Goal: Information Seeking & Learning: Understand process/instructions

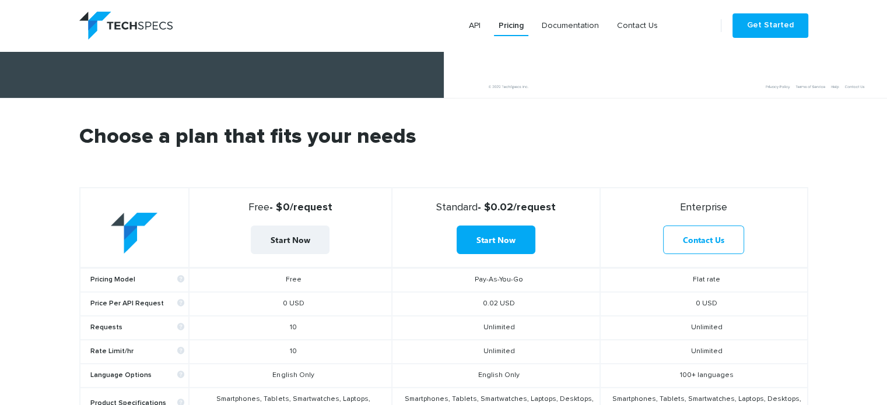
scroll to position [350, 0]
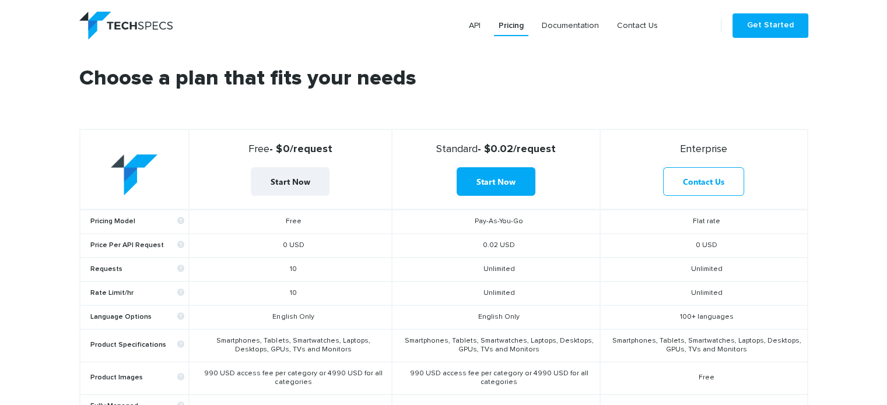
drag, startPoint x: 560, startPoint y: 150, endPoint x: 591, endPoint y: 152, distance: 30.4
click at [591, 152] on strong "Standard - $0.02/request" at bounding box center [496, 149] width 198 height 13
drag, startPoint x: 591, startPoint y: 152, endPoint x: 454, endPoint y: 150, distance: 137.1
click at [454, 150] on strong "Standard - $0.02/request" at bounding box center [496, 149] width 198 height 13
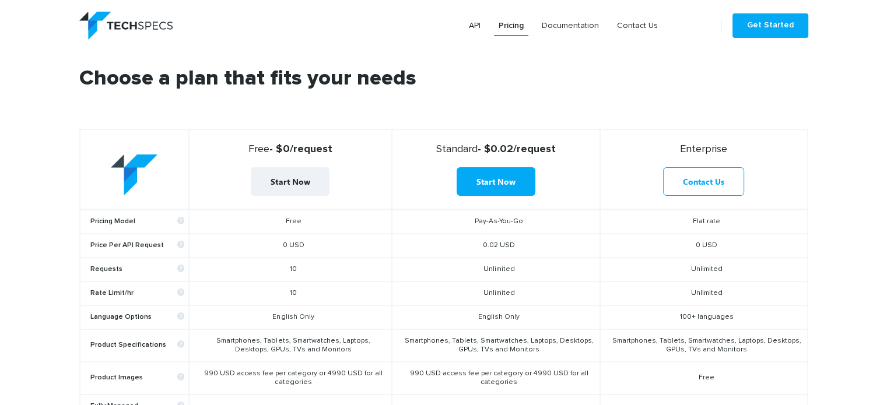
click at [454, 150] on span "Standard" at bounding box center [456, 149] width 41 height 10
click at [436, 153] on span "Standard" at bounding box center [456, 149] width 41 height 10
drag, startPoint x: 436, startPoint y: 236, endPoint x: 435, endPoint y: 244, distance: 7.7
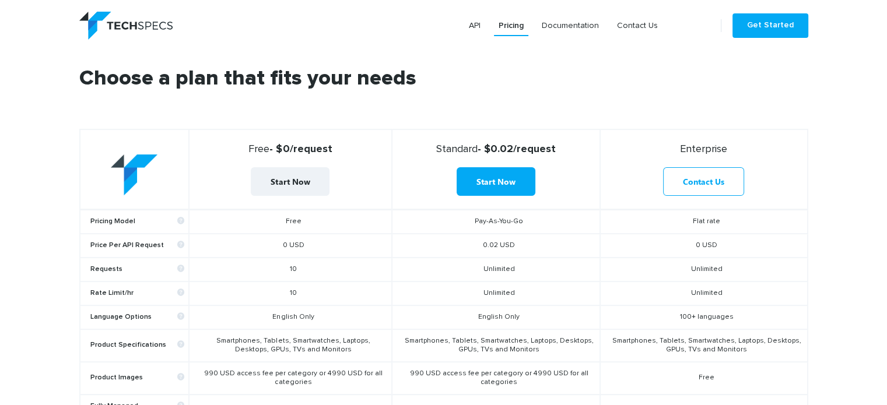
click at [436, 236] on td "0.02 USD" at bounding box center [496, 246] width 208 height 24
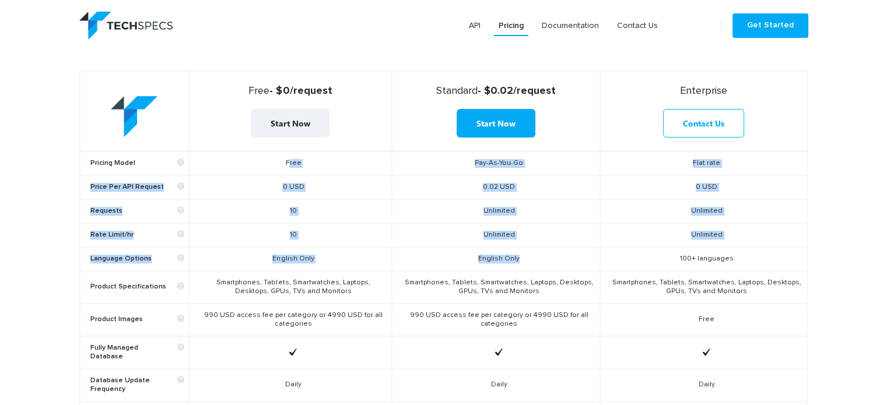
drag, startPoint x: 264, startPoint y: 162, endPoint x: 526, endPoint y: 258, distance: 279.3
click at [526, 258] on tbody "Pricing Model Free Pay-As-You-Go Flat rate Price Per API Request 0 USD 0.02 USD…" at bounding box center [444, 376] width 728 height 451
click at [526, 258] on td "English Only" at bounding box center [496, 259] width 208 height 24
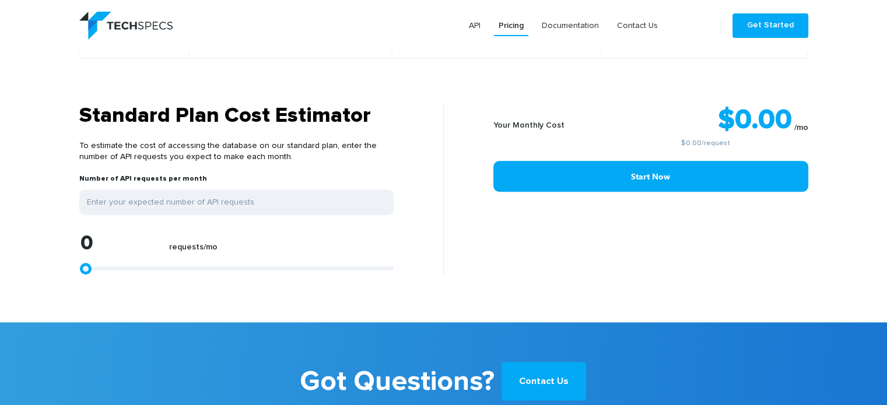
scroll to position [991, 0]
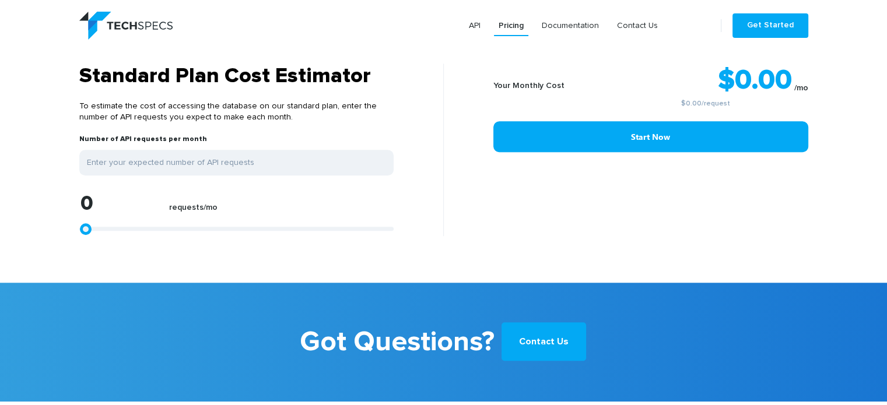
type input "1113"
type input "1299"
type input "2412"
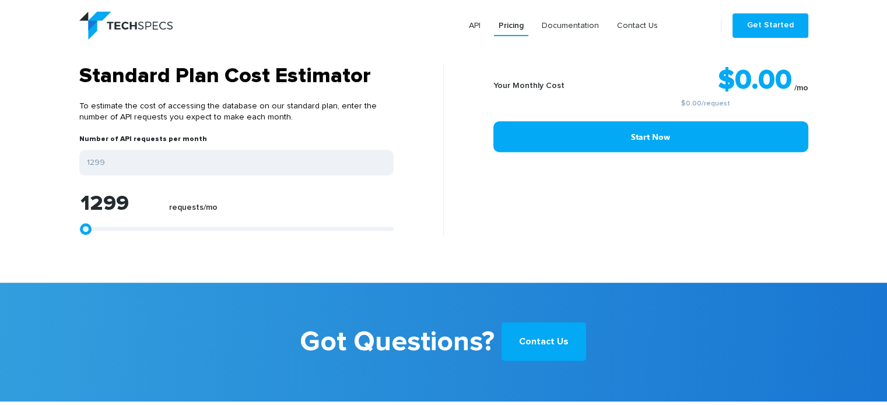
type input "2412"
type input "5566"
type input "8905"
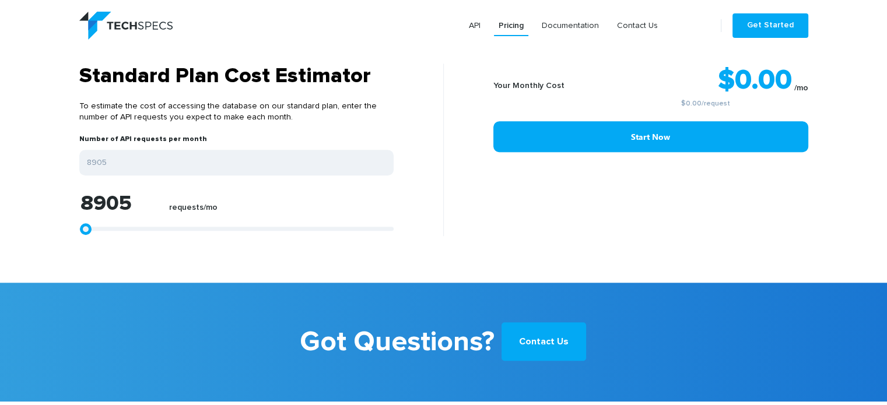
type input "10761"
type input "15584"
type input "18367"
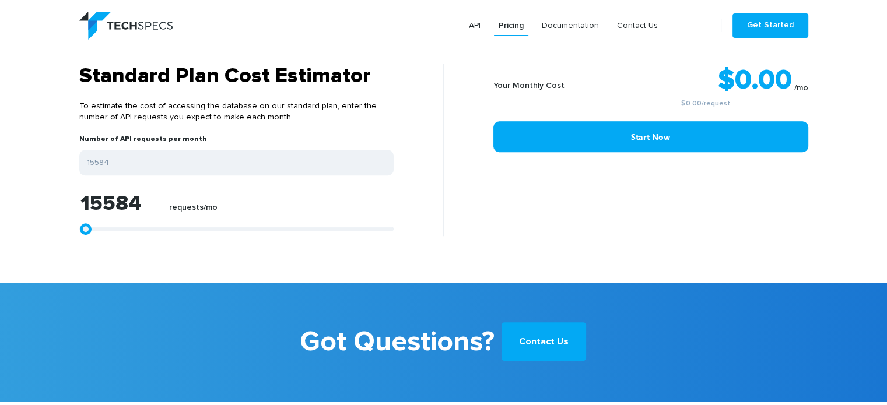
type input "18367"
type input "20965"
type input "22634"
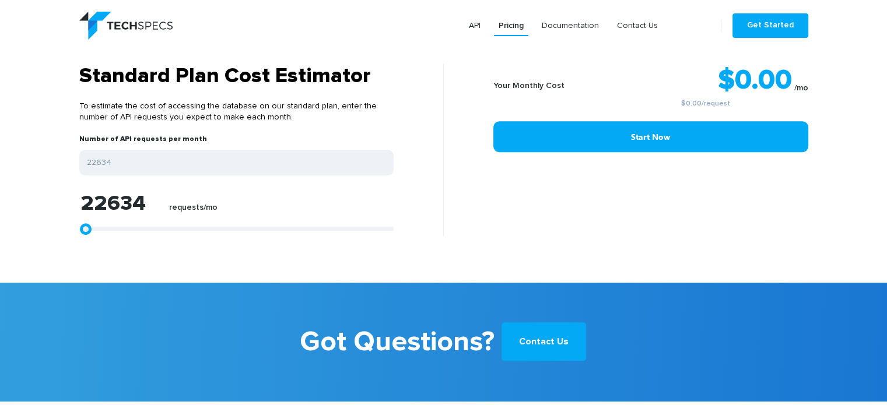
type input "23933"
type input "25232"
type input "26901"
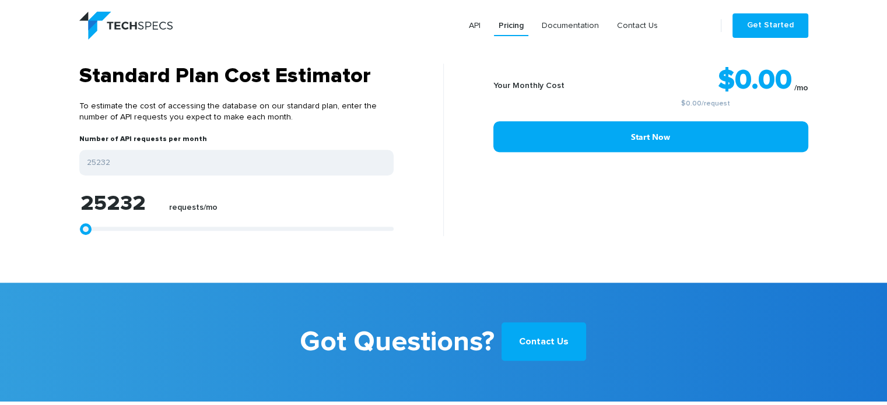
type input "26901"
type input "28571"
type input "30055"
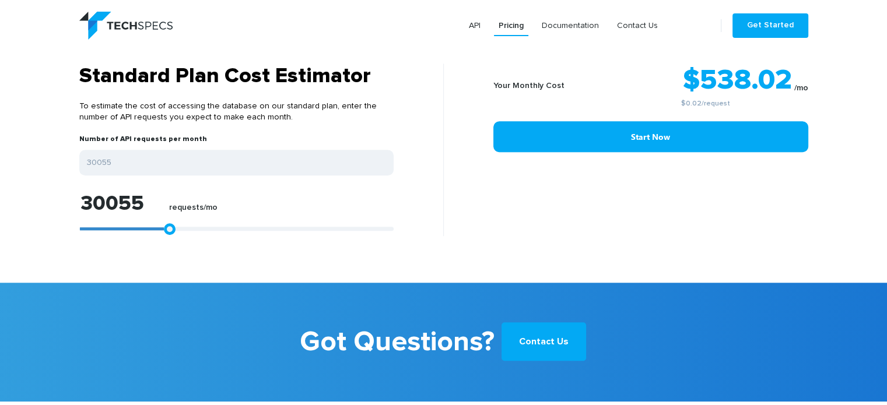
type input "31540"
type input "33024"
type input "33209"
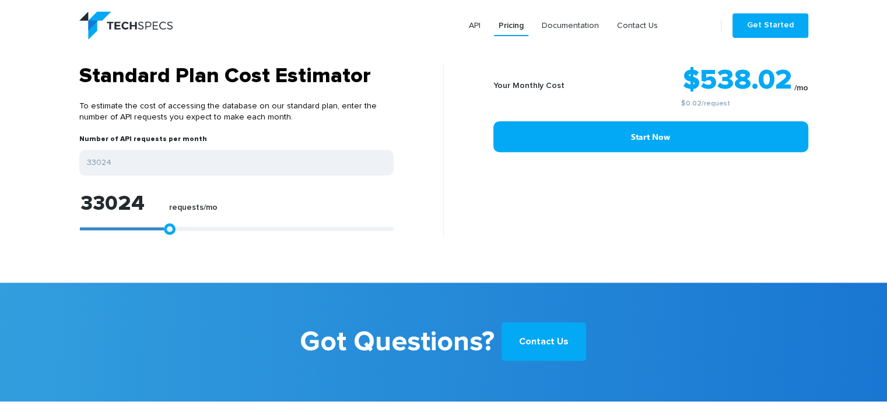
type input "33209"
type input "33766"
type input "34508"
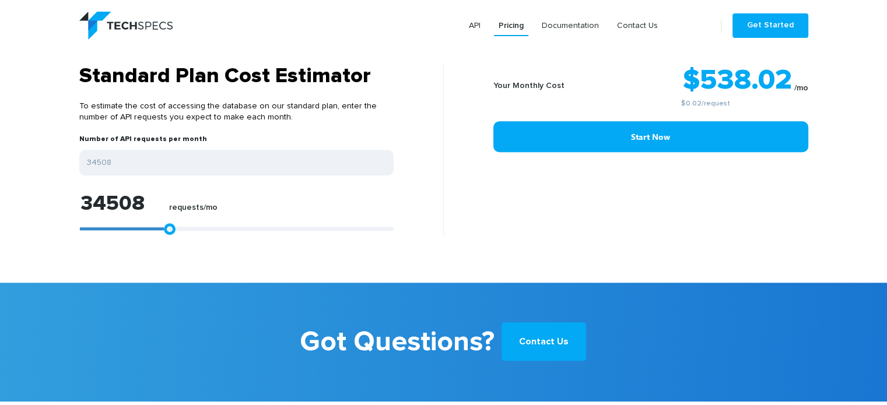
type input "35250"
type input "36734"
type input "37105"
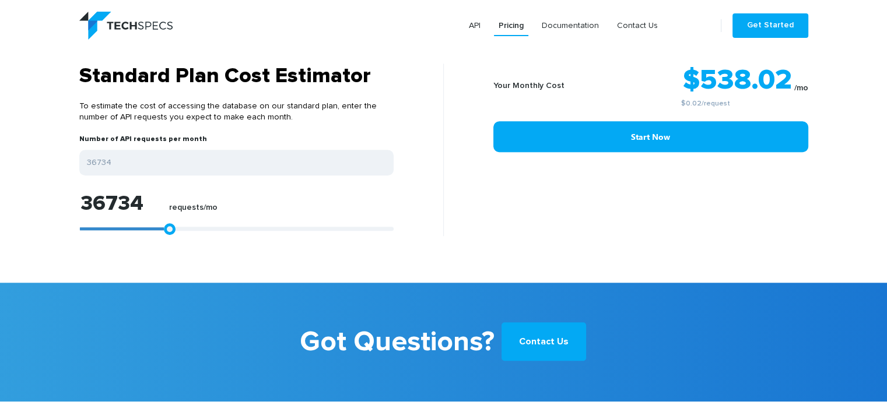
type input "37105"
type input "37662"
type input "38033"
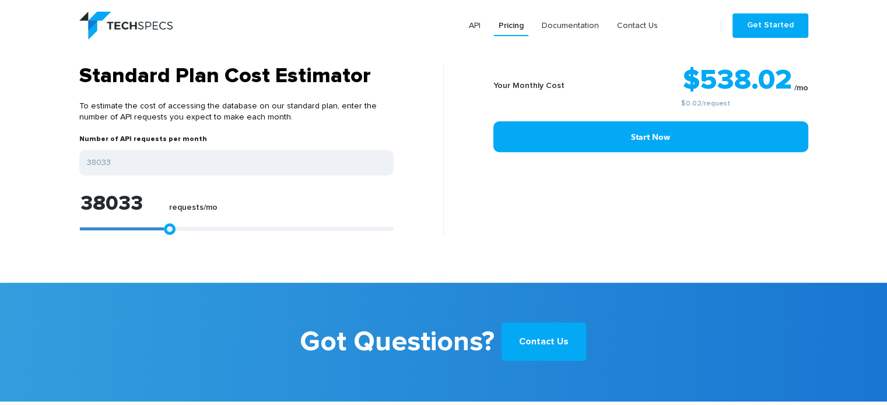
type input "38219"
type input "38404"
type input "35992"
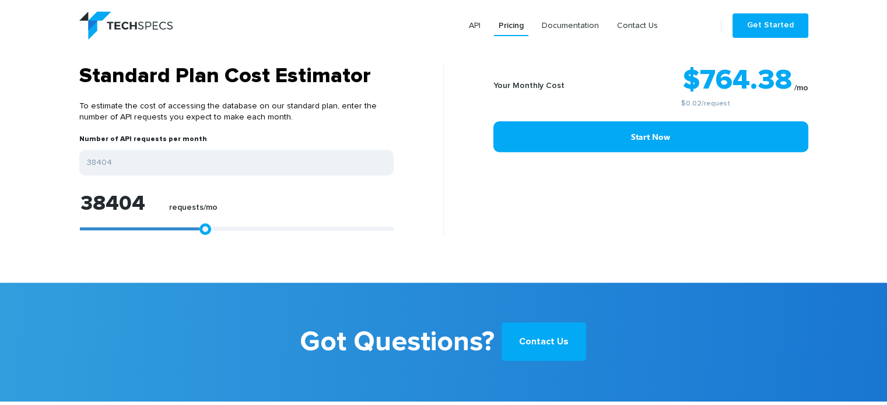
type input "35992"
type input "34137"
type input "33024"
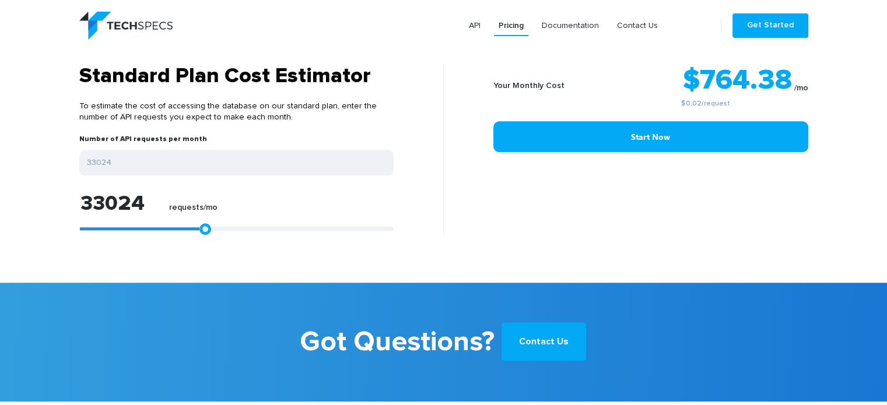
type input "31354"
type input "30983"
type input "29870"
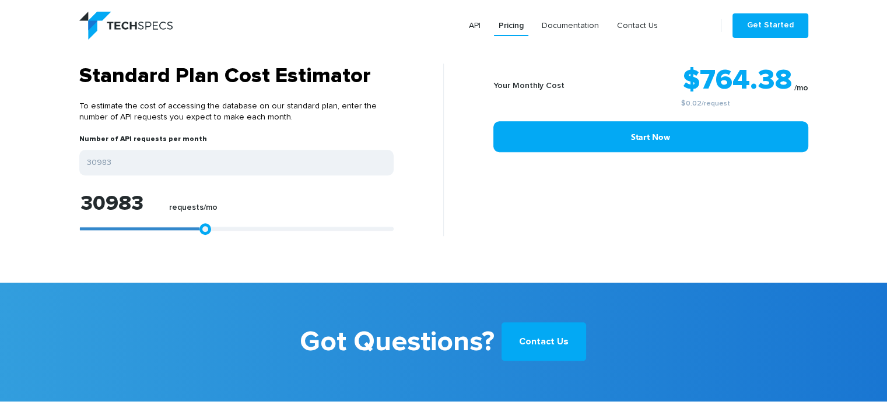
type input "29870"
type input "28942"
type input "27458"
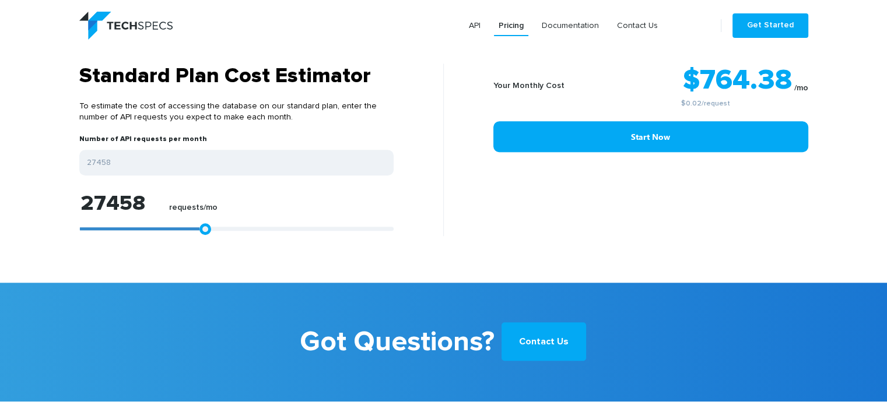
type input "26530"
type input "25974"
type input "25603"
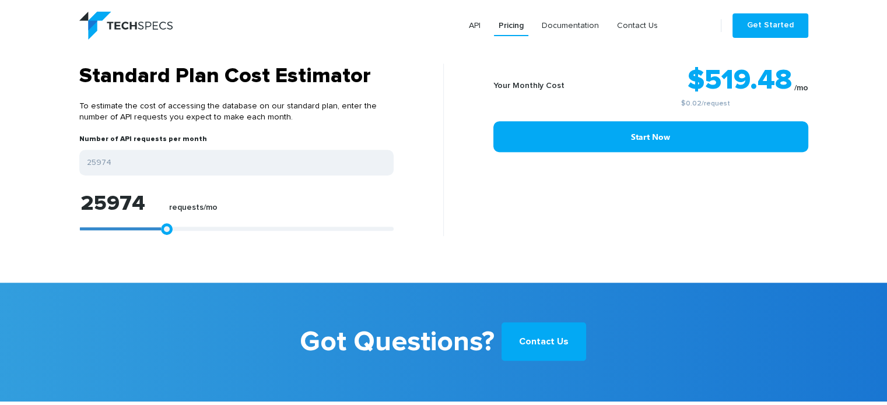
type input "25603"
type input "24861"
type input "24490"
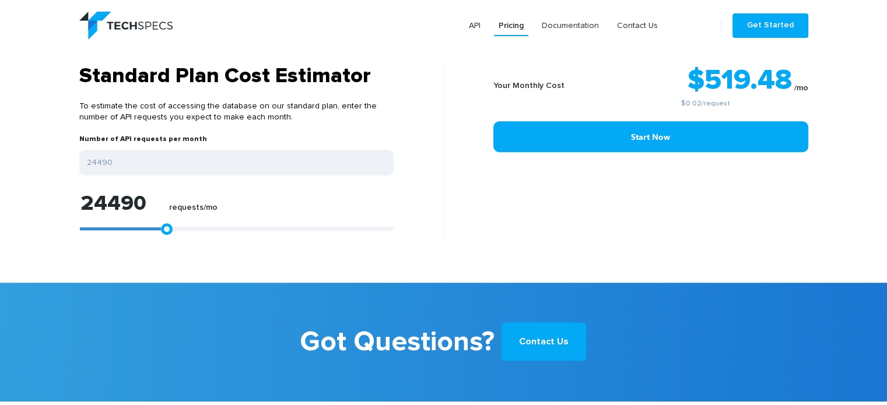
type input "24118"
type input "23376"
type input "23191"
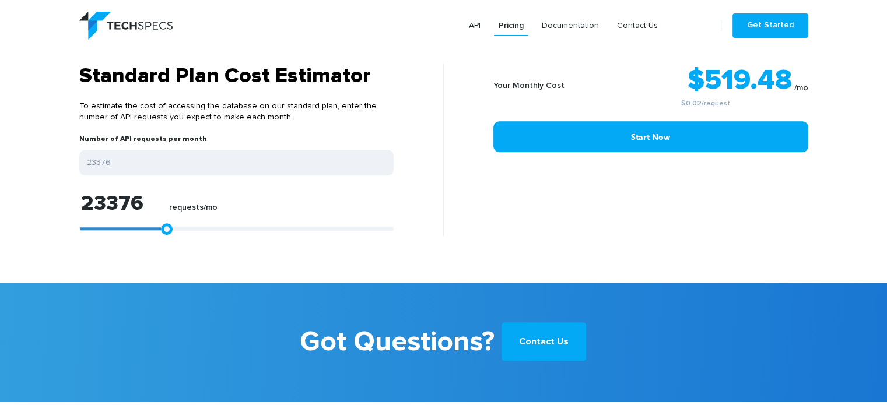
type input "23191"
type input "22634"
type input "21892"
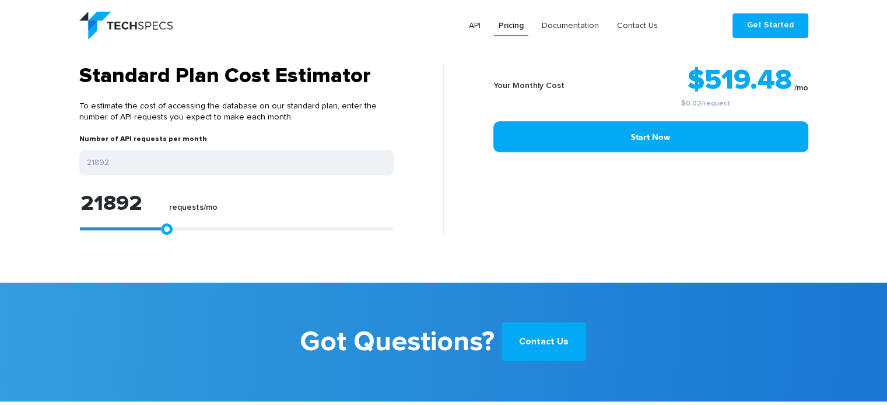
type input "21707"
type input "21521"
type input "21150"
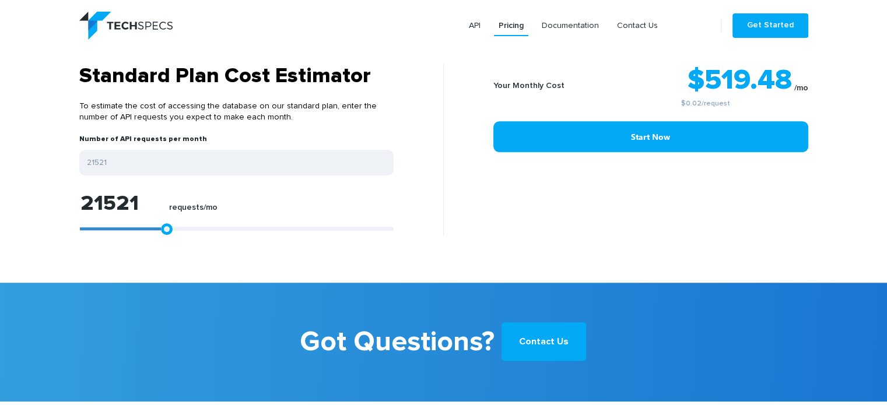
type input "21150"
type input "20965"
type input "20593"
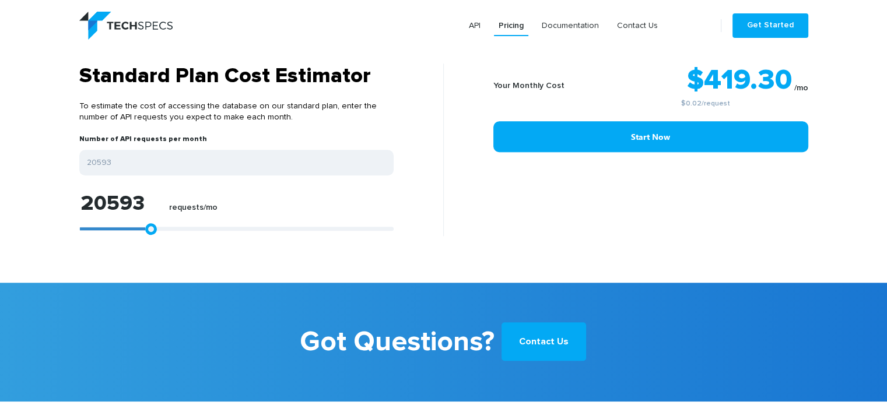
type input "19480"
type input "18367"
type input "18182"
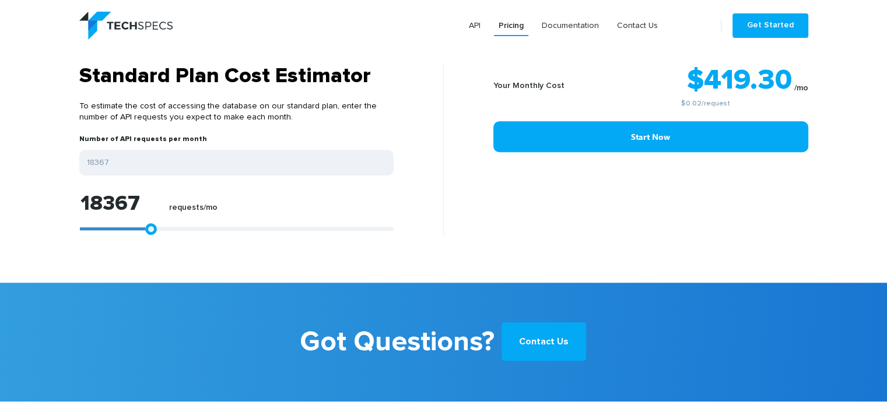
type input "18182"
type input "16883"
type input "15213"
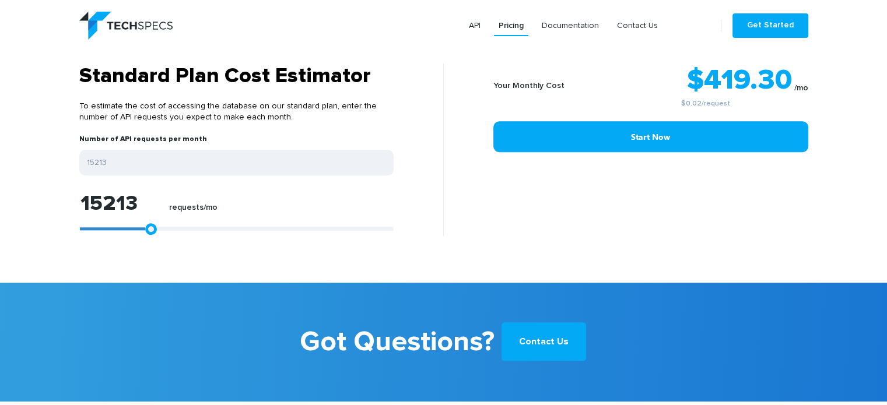
type input "14286"
type input "13729"
type input "13543"
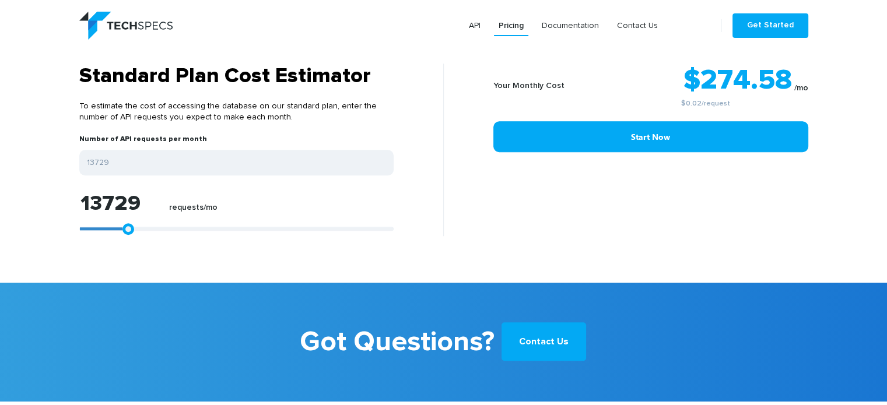
type input "13543"
type input "12801"
type input "11688"
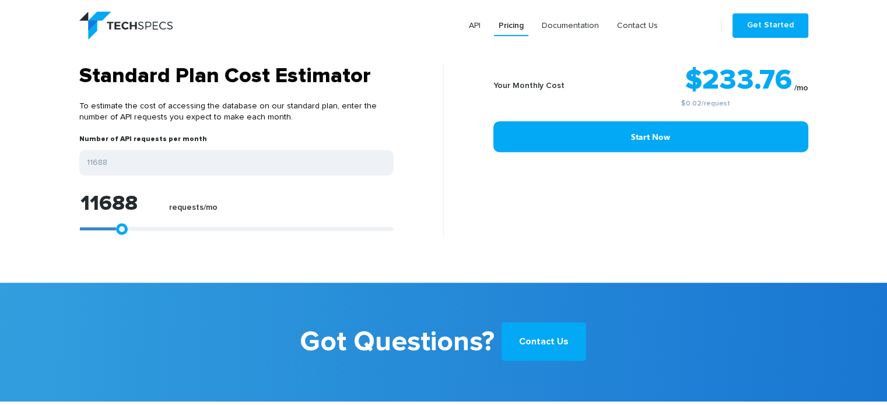
type input "10761"
type input "10390"
type input "10018"
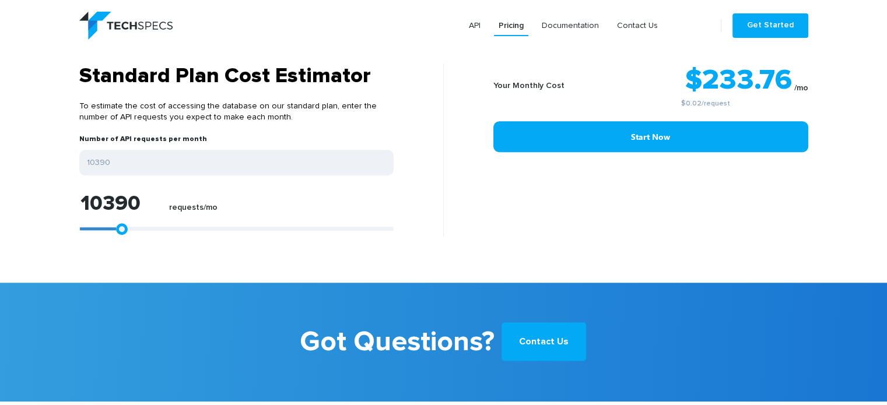
type input "10018"
type input "9833"
type input "9647"
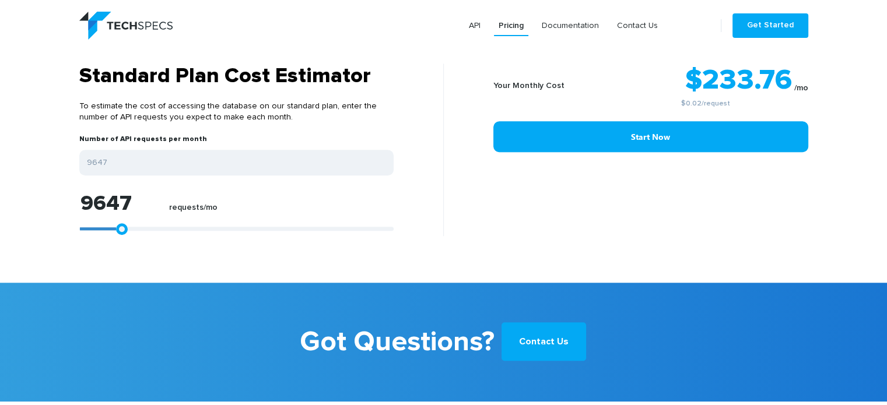
type input "9462"
type input "9276"
type input "9091"
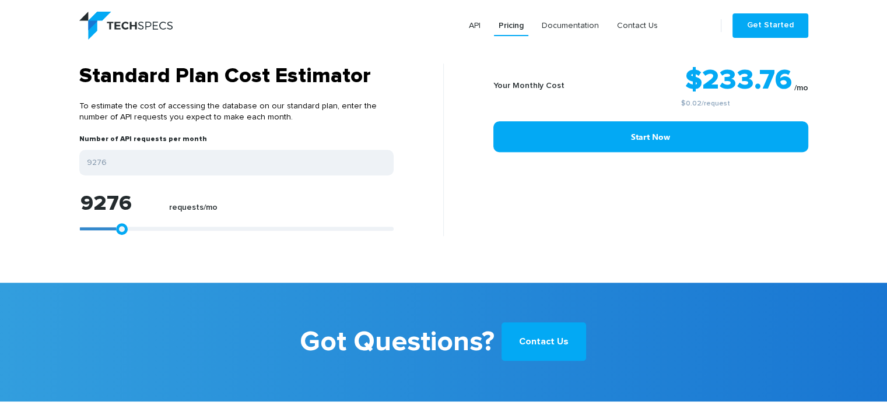
type input "9091"
type input "8905"
type input "8720"
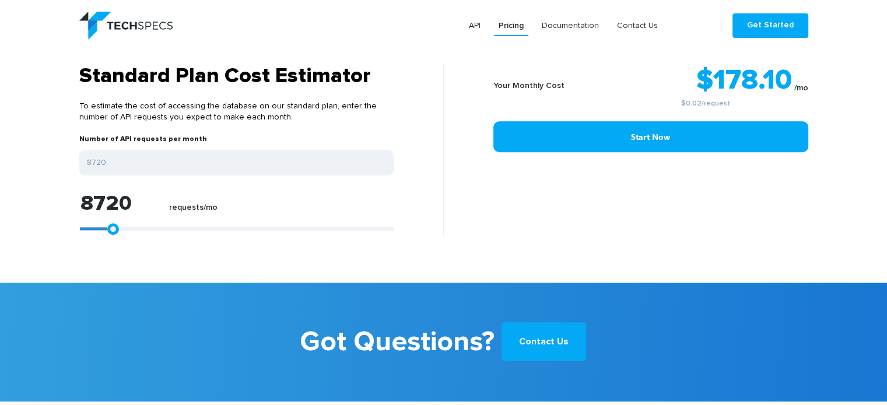
type input "7792"
type input "7236"
type input "6679"
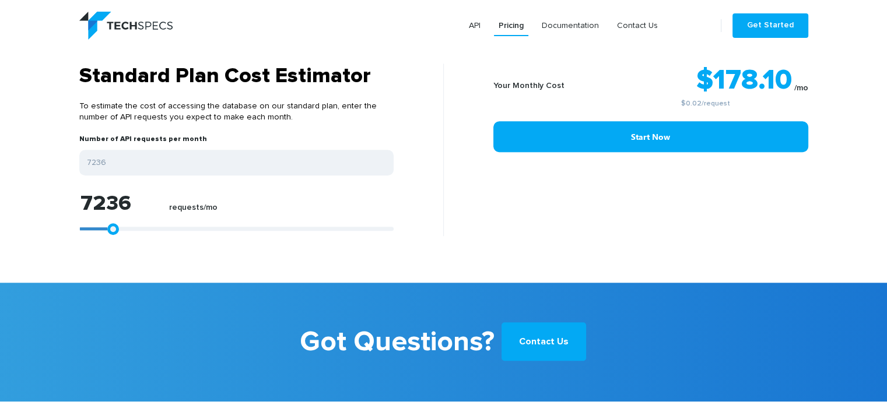
type input "6679"
type input "6308"
type input "6122"
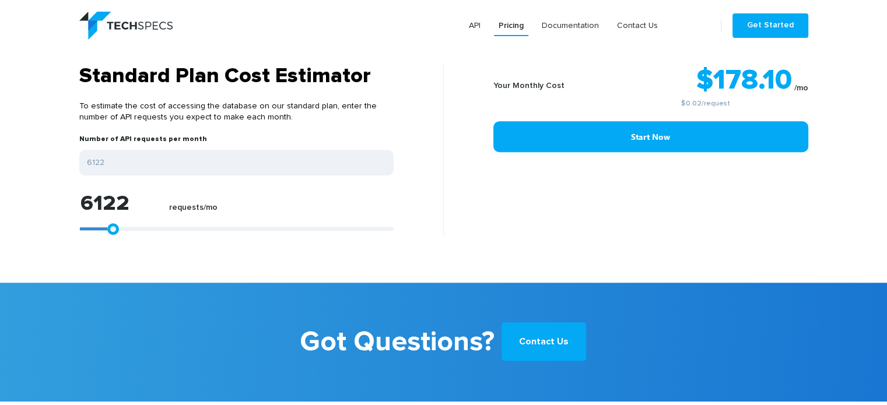
type input "5937"
type input "5566"
type input "5380"
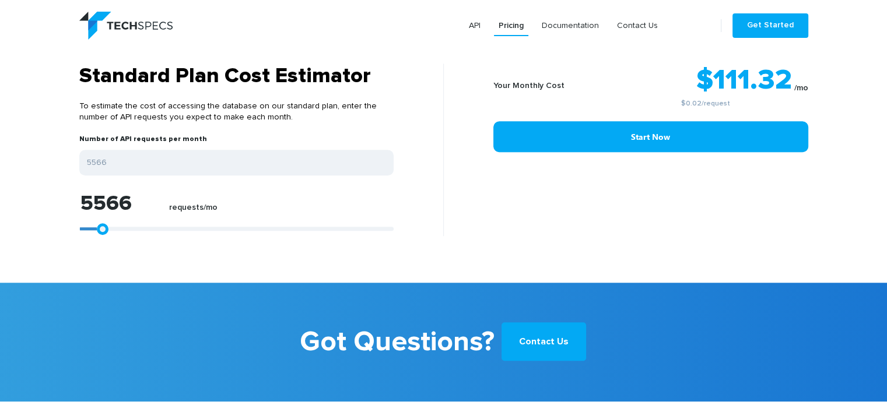
type input "5380"
type input "5195"
type input "5009"
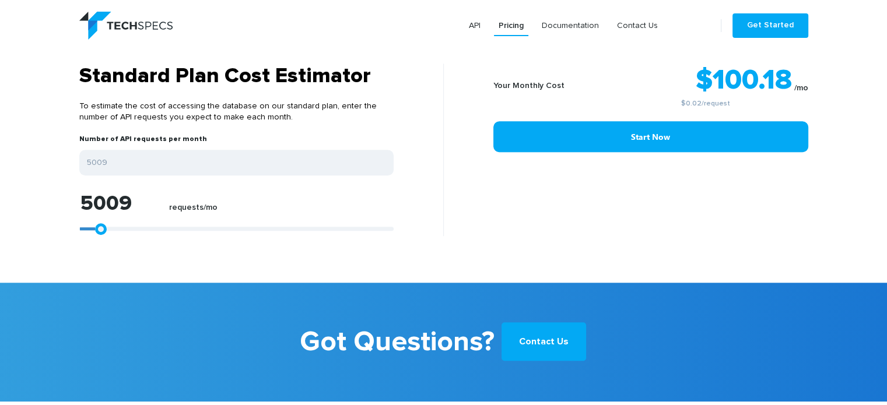
drag, startPoint x: 86, startPoint y: 216, endPoint x: 99, endPoint y: 213, distance: 12.7
click at [99, 223] on link at bounding box center [101, 229] width 12 height 12
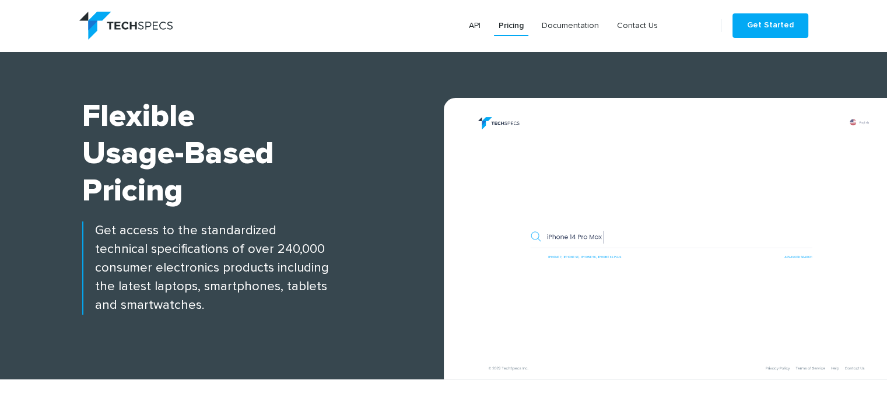
scroll to position [0, 0]
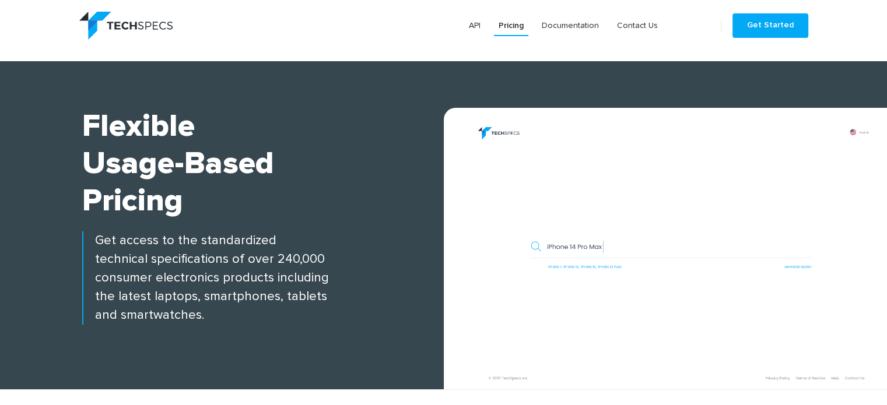
click at [131, 16] on img at bounding box center [125, 26] width 93 height 28
click at [145, 27] on img at bounding box center [125, 26] width 93 height 28
click at [481, 24] on link "API" at bounding box center [474, 25] width 21 height 21
